Goal: Information Seeking & Learning: Learn about a topic

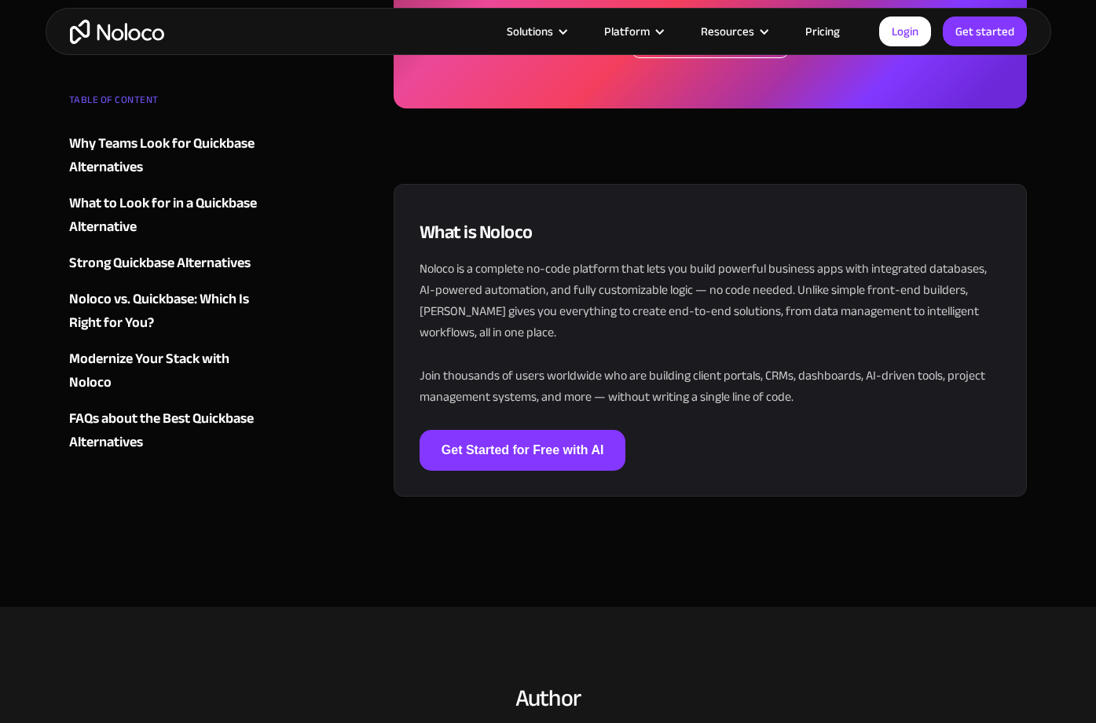
scroll to position [4870, 0]
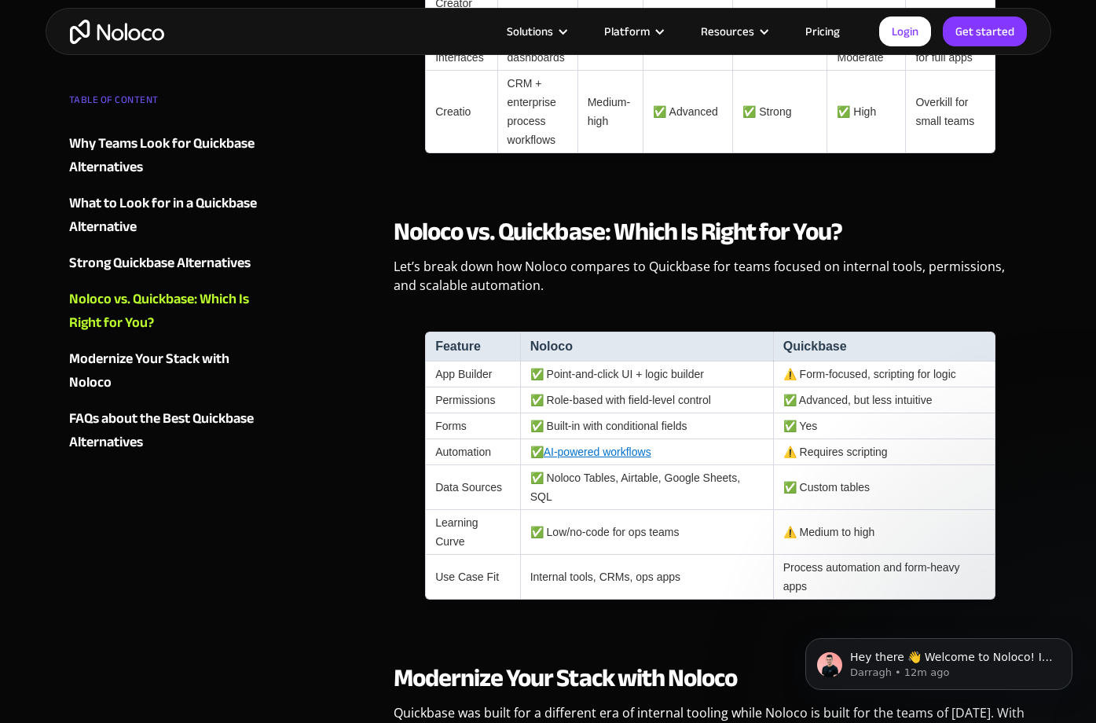
scroll to position [3026, 0]
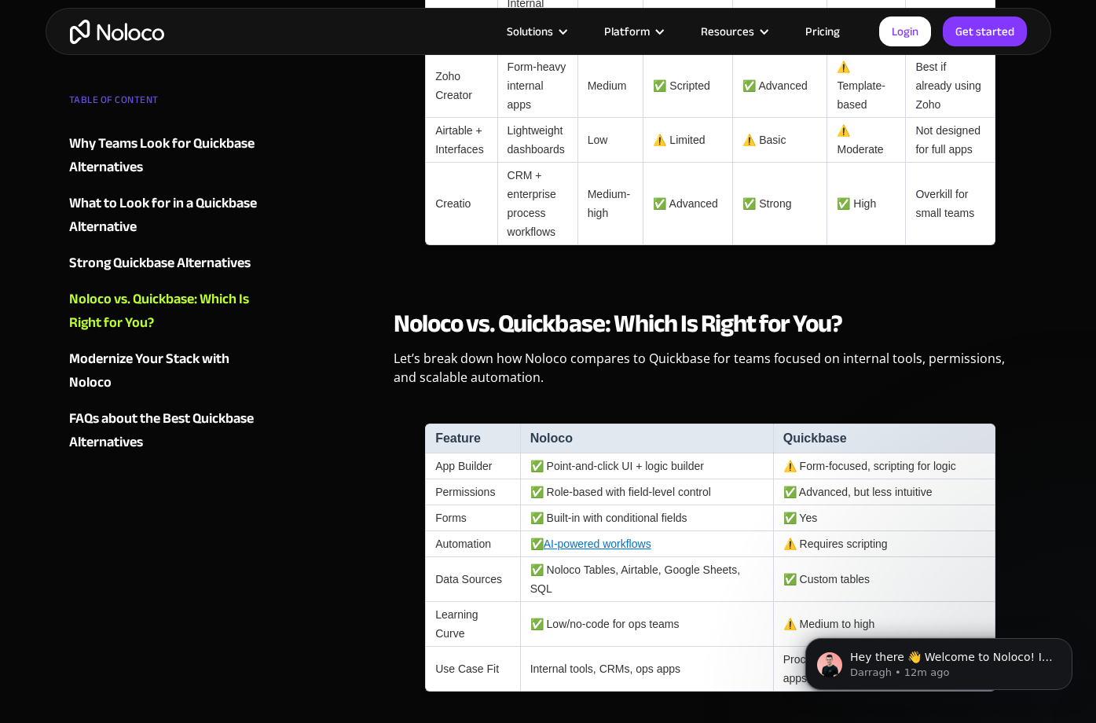
click at [130, 48] on div "Solutions Use Cases Business Types Project Management Keep track of customers, …" at bounding box center [549, 31] width 1006 height 47
click at [118, 37] on img "home" at bounding box center [117, 32] width 94 height 24
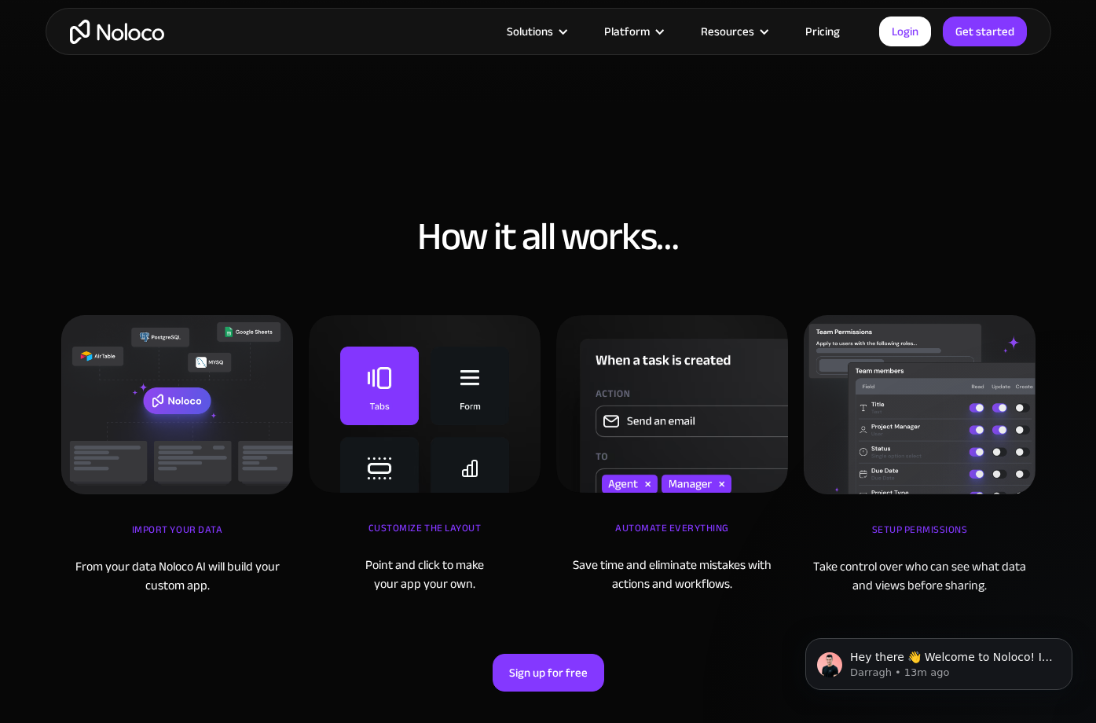
scroll to position [4969, 0]
